Goal: Information Seeking & Learning: Learn about a topic

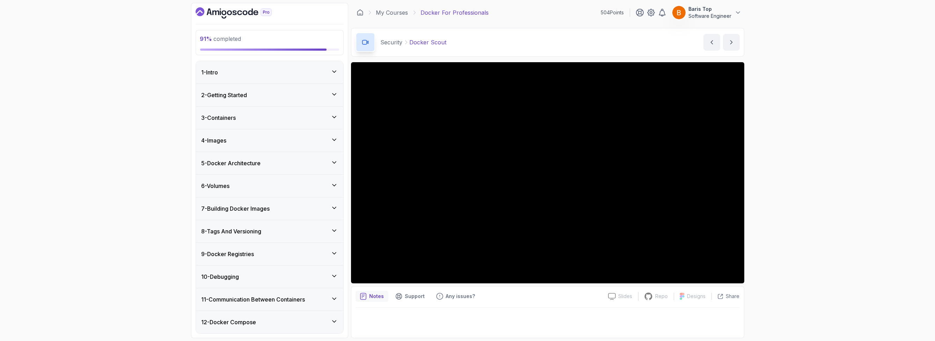
scroll to position [128, 0]
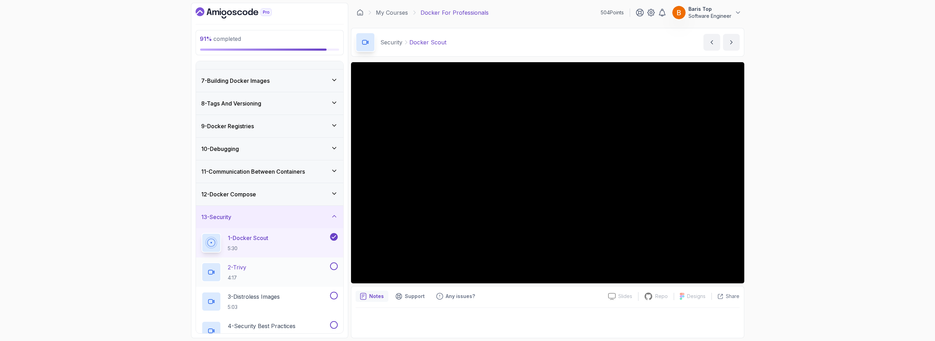
click at [300, 269] on div "2 - Trivy 4:17" at bounding box center [265, 272] width 127 height 20
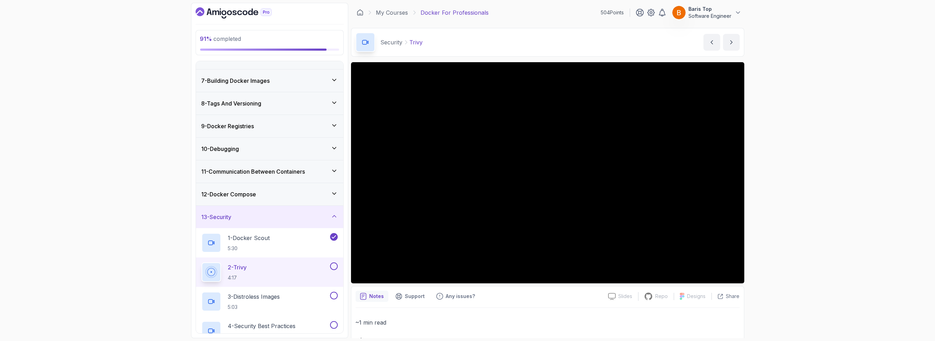
click at [331, 265] on button at bounding box center [334, 266] width 8 height 8
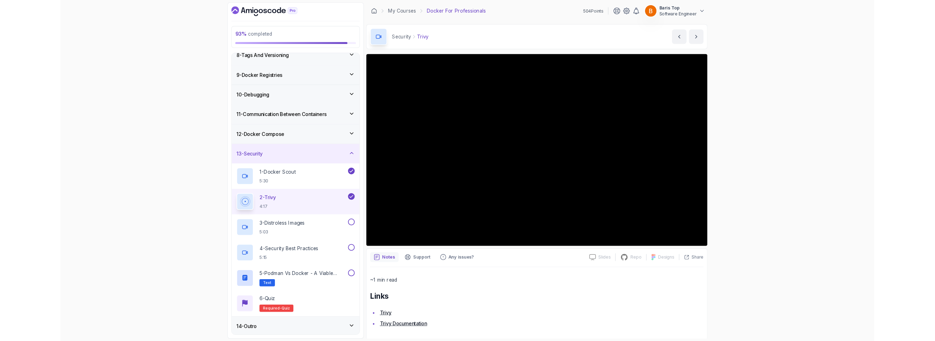
scroll to position [220, 0]
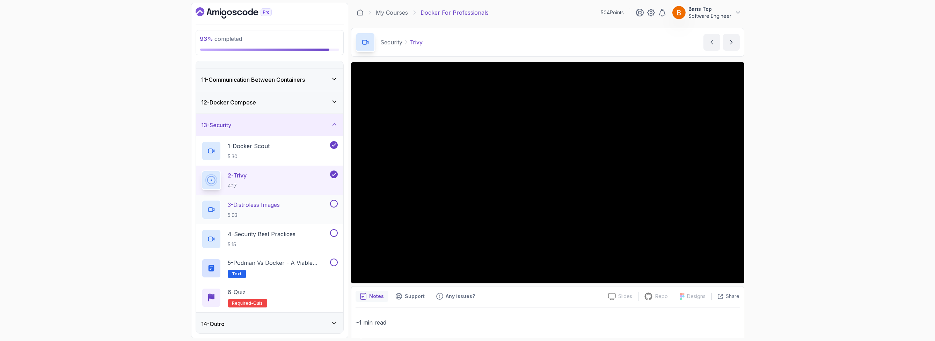
click at [309, 202] on div "3 - Distroless Images 5:03" at bounding box center [265, 210] width 127 height 20
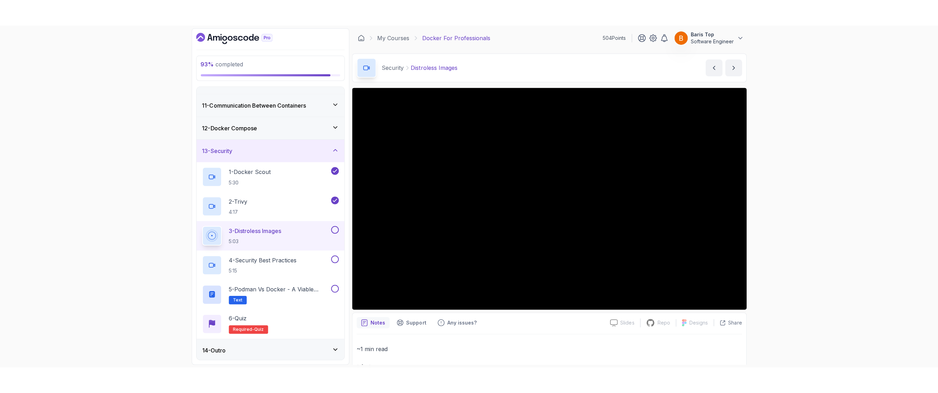
scroll to position [44, 0]
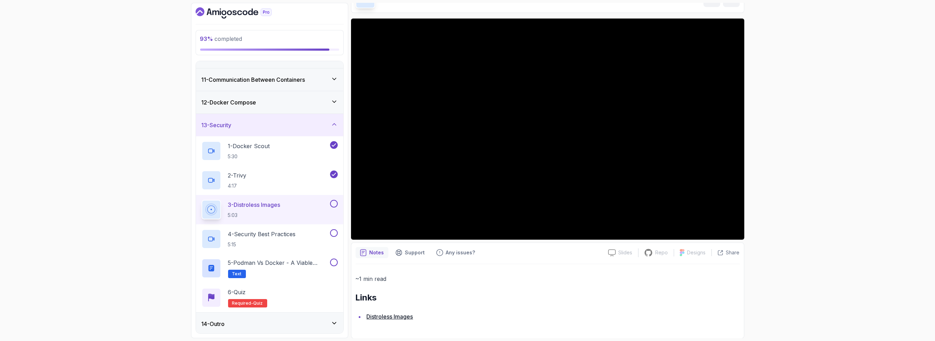
click at [335, 203] on button at bounding box center [334, 204] width 8 height 8
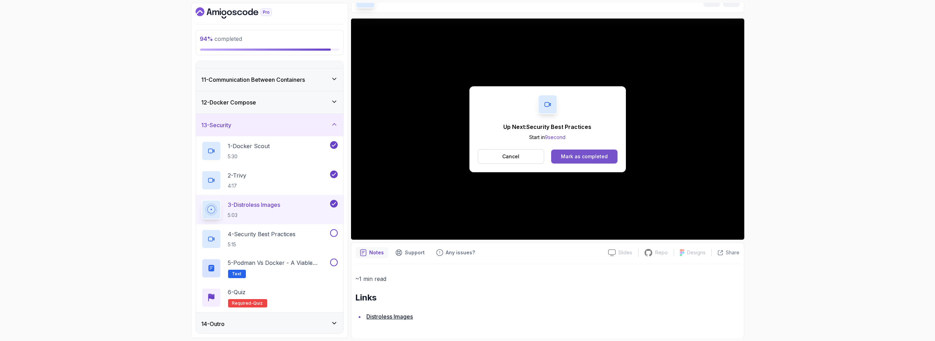
click at [559, 157] on button "Mark as completed" at bounding box center [584, 157] width 66 height 14
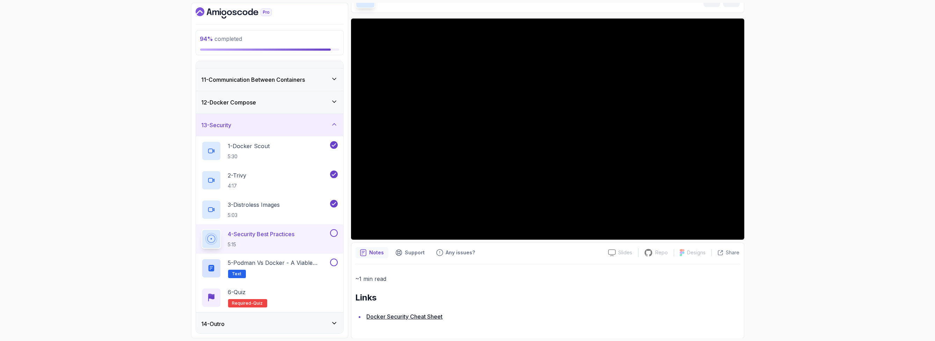
click at [331, 232] on button at bounding box center [334, 233] width 8 height 8
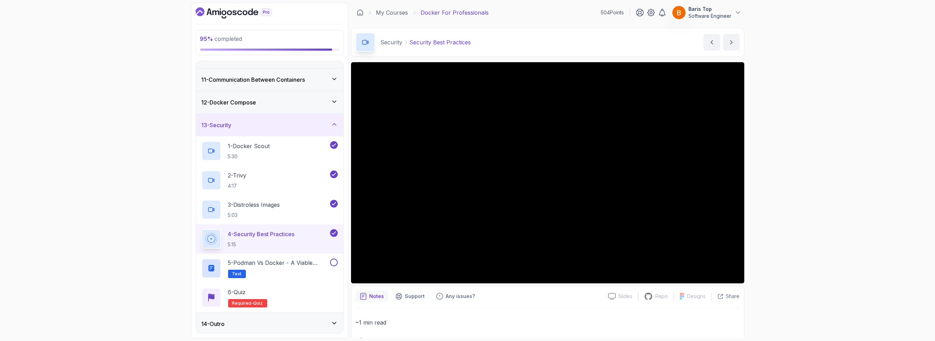
scroll to position [44, 0]
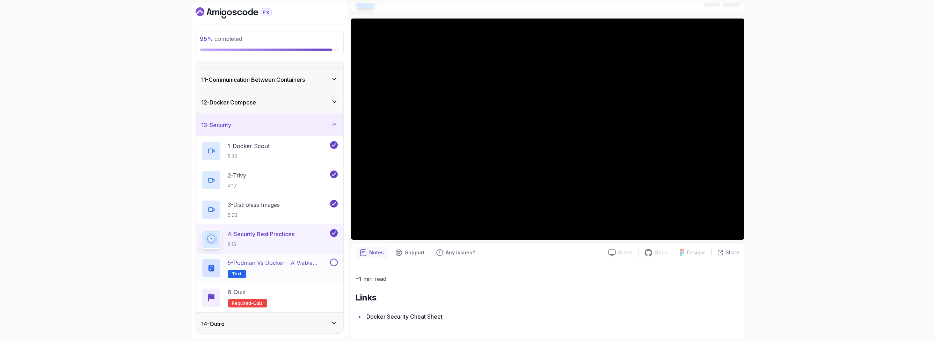
click at [312, 265] on p "5 - Podman vs Docker - A Viable Alternative" at bounding box center [278, 262] width 101 height 8
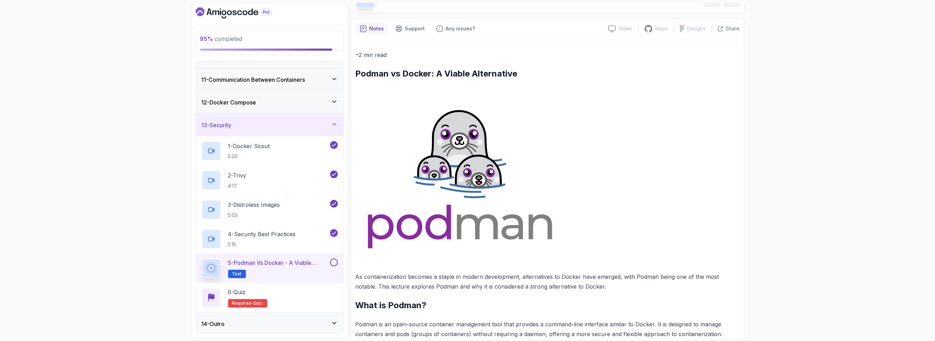
click at [446, 153] on img at bounding box center [460, 175] width 209 height 170
